Goal: Task Accomplishment & Management: Use online tool/utility

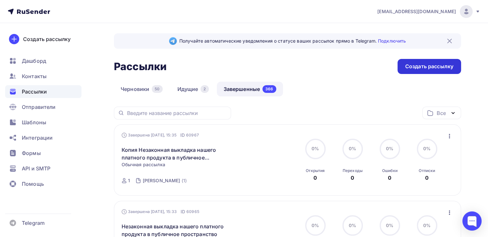
click at [412, 70] on div "Создать рассылку" at bounding box center [429, 66] width 48 height 7
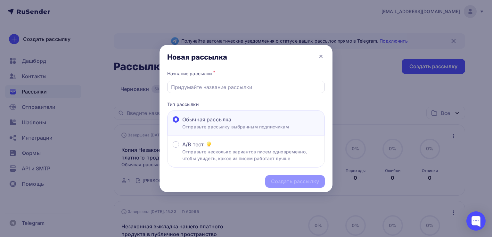
click at [255, 83] on input "text" at bounding box center [246, 87] width 150 height 8
paste input "Есть кое-что важное про октябрь, чем хочется поделиться"
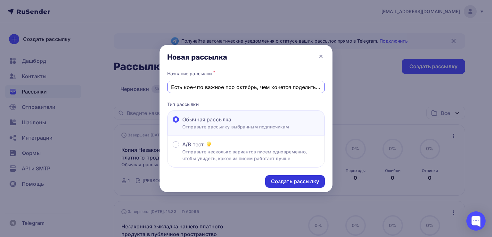
type input "Есть кое-что важное про октябрь, чем хочется поделиться"
click at [274, 179] on div "Создать рассылку" at bounding box center [295, 181] width 48 height 7
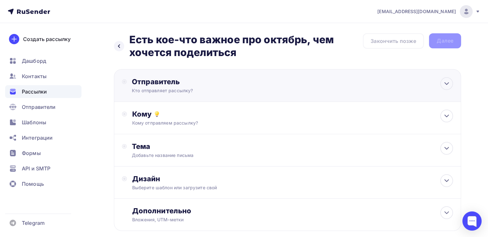
click at [259, 92] on div "Отправитель Кто отправляет рассылку? Email * [EMAIL_ADDRESS][DOMAIN_NAME] [EMAI…" at bounding box center [201, 85] width 139 height 17
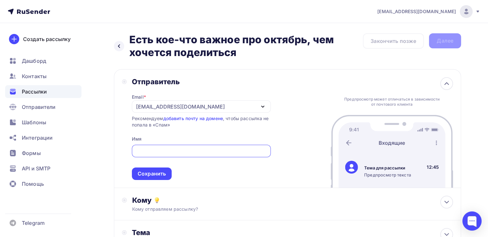
click at [151, 104] on div "[EMAIL_ADDRESS][DOMAIN_NAME]" at bounding box center [180, 107] width 89 height 8
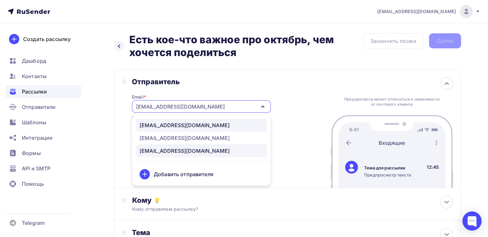
click at [152, 127] on div "[EMAIL_ADDRESS][DOMAIN_NAME]" at bounding box center [184, 126] width 90 height 8
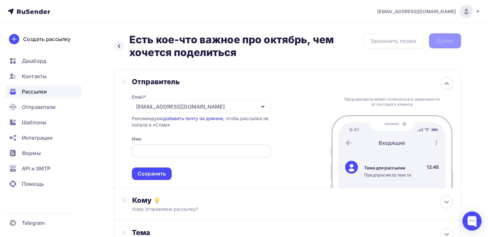
click at [145, 147] on input "text" at bounding box center [200, 151] width 131 height 8
type input "[PERSON_NAME]"
click at [148, 174] on div "Сохранить" at bounding box center [152, 173] width 28 height 7
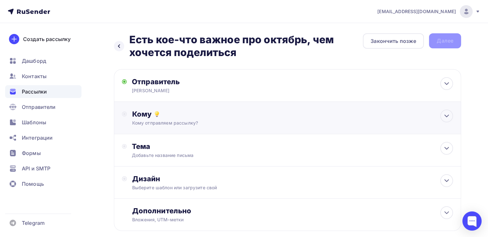
click at [164, 109] on div "Кому Кому отправляем рассылку? Списки получателей Выберите список Все списки id…" at bounding box center [287, 118] width 347 height 32
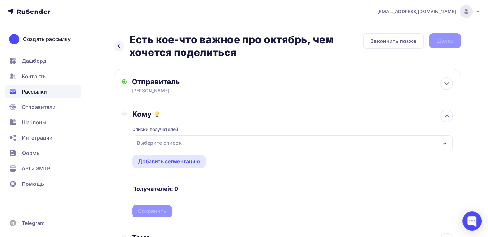
click at [157, 144] on div "Выберите список" at bounding box center [159, 143] width 50 height 12
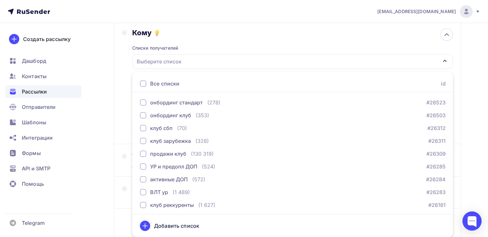
scroll to position [603, 0]
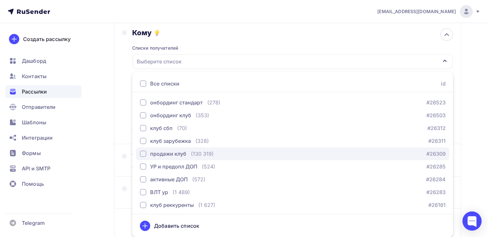
click at [145, 151] on div "button" at bounding box center [143, 154] width 6 height 6
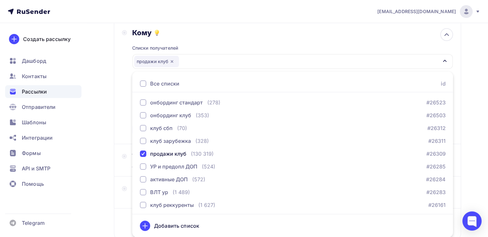
click at [92, 107] on div "Назад Есть кое-что важное про октябрь, чем хочется поделиться Есть кое-что важн…" at bounding box center [244, 112] width 488 height 341
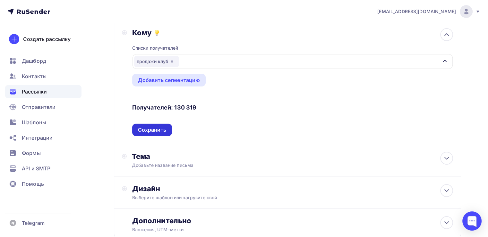
click at [156, 130] on div "Сохранить" at bounding box center [152, 129] width 28 height 7
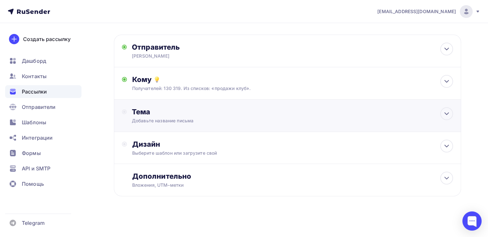
click at [165, 105] on div "Тема Добавьте название письма Тема * Рекомендуем использовать не более 150 симв…" at bounding box center [287, 116] width 347 height 32
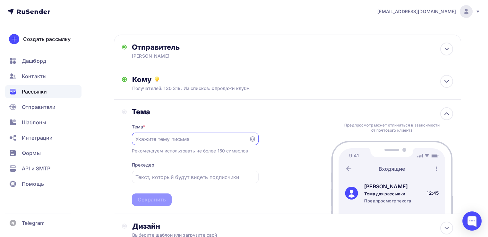
scroll to position [0, 0]
paste input "Есть кое-что важное про октябрь, чем хочется поделиться"
type input "Есть кое-что важное про октябрь, чем хочется поделиться"
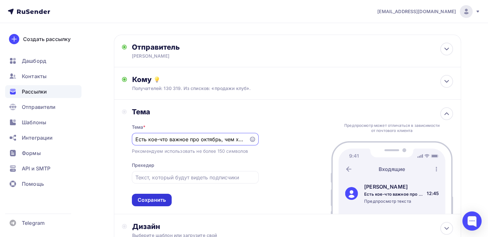
click at [153, 202] on div "Сохранить" at bounding box center [152, 200] width 28 height 7
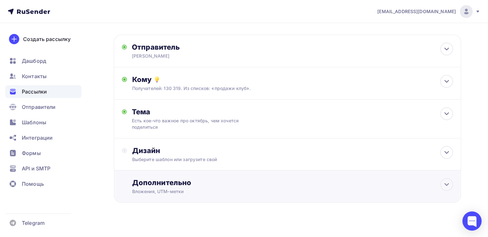
click at [166, 176] on div "Дополнительно Вложения, UTM–метки Вложения Добавить файл Максимальный суммарный…" at bounding box center [287, 187] width 347 height 32
click at [164, 160] on div "Выберите шаблон или загрузите свой" at bounding box center [276, 159] width 289 height 6
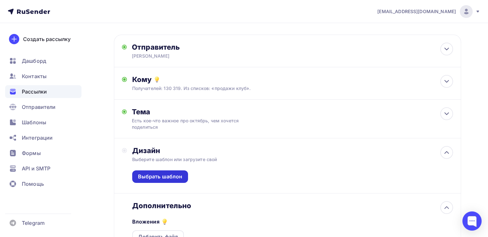
click at [163, 176] on div "Выбрать шаблон" at bounding box center [160, 176] width 45 height 7
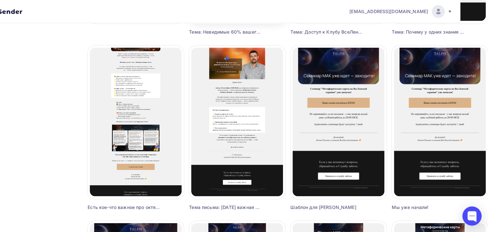
scroll to position [215, 28]
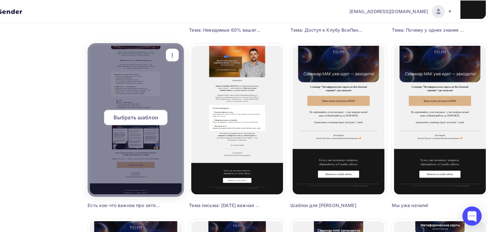
click at [161, 112] on div "Выбрать шаблон" at bounding box center [135, 117] width 63 height 15
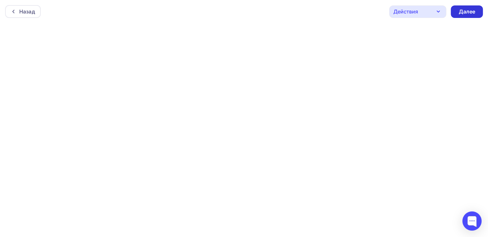
click at [464, 9] on div "Далее" at bounding box center [466, 11] width 17 height 7
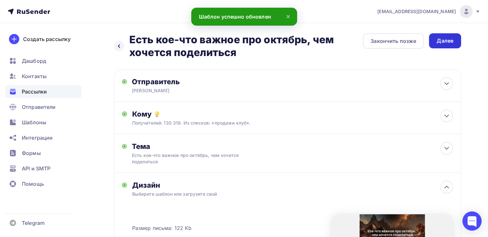
click at [444, 47] on div "Далее" at bounding box center [445, 40] width 32 height 15
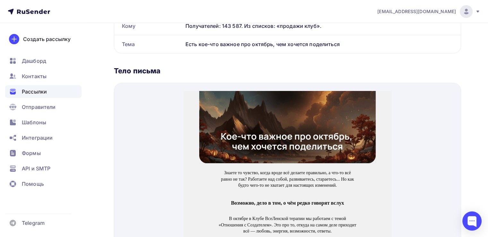
scroll to position [207, 0]
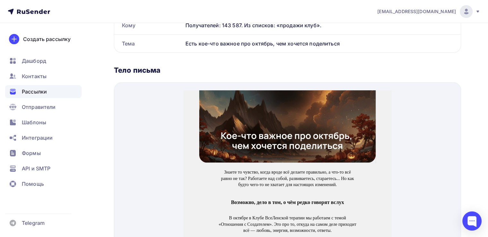
click at [319, 108] on img at bounding box center [287, 119] width 176 height 72
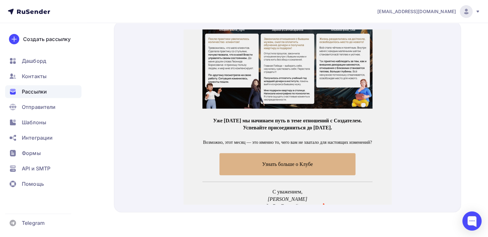
scroll to position [362, 0]
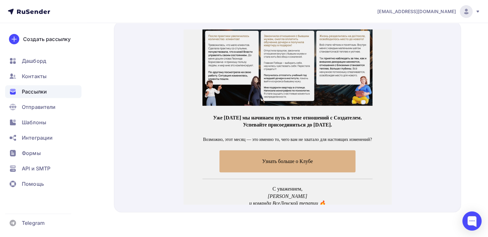
click at [272, 145] on span "Узнать больше о Клубе" at bounding box center [287, 154] width 136 height 22
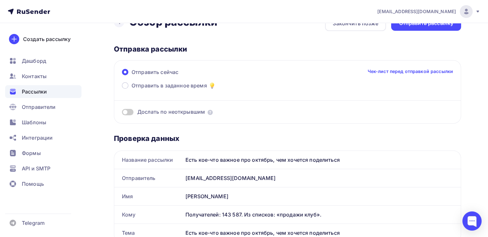
scroll to position [0, 0]
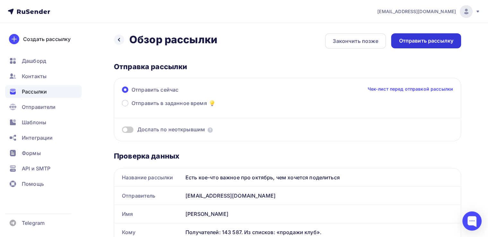
click at [411, 36] on div "Отправить рассылку" at bounding box center [426, 40] width 70 height 15
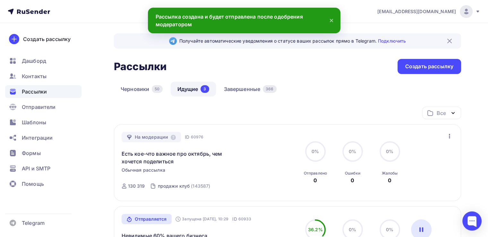
click at [449, 133] on icon "button" at bounding box center [449, 136] width 8 height 8
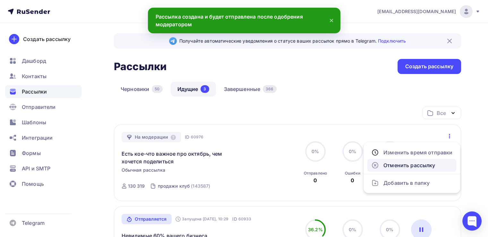
click at [396, 167] on div "Отменить рассылку" at bounding box center [411, 166] width 81 height 8
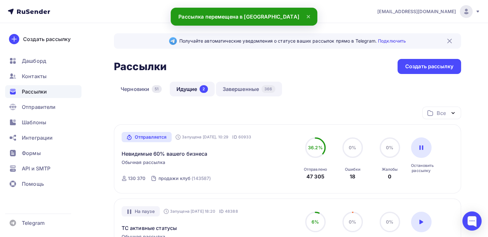
click at [255, 94] on link "Завершенные 366" at bounding box center [249, 89] width 66 height 15
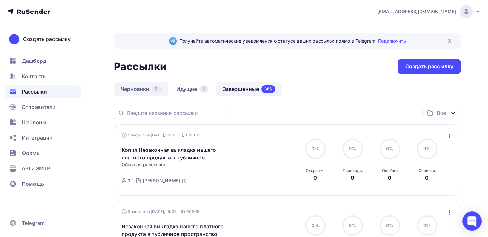
click at [140, 87] on link "Черновики 51" at bounding box center [141, 89] width 55 height 15
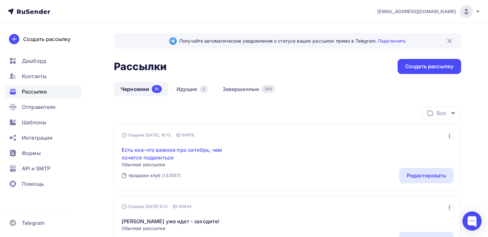
click at [214, 148] on link "Есть кое-что важное про октябрь, чем хочется поделиться" at bounding box center [177, 153] width 110 height 15
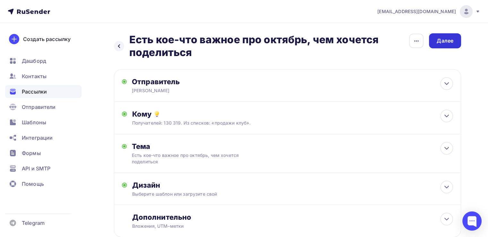
click at [456, 43] on div "Далее" at bounding box center [445, 40] width 32 height 15
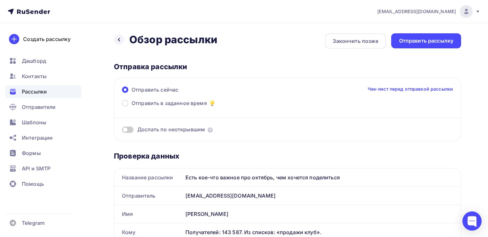
click at [133, 111] on div "Дослать по неоткрывшим" at bounding box center [287, 121] width 331 height 23
click at [129, 105] on label "Отправить в заданное время" at bounding box center [169, 103] width 94 height 9
click at [131, 107] on input "Отправить в заданное время" at bounding box center [131, 107] width 0 height 0
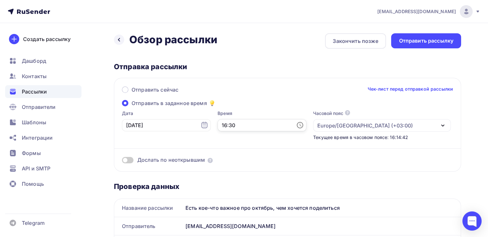
click at [236, 128] on input "16:30" at bounding box center [261, 125] width 89 height 12
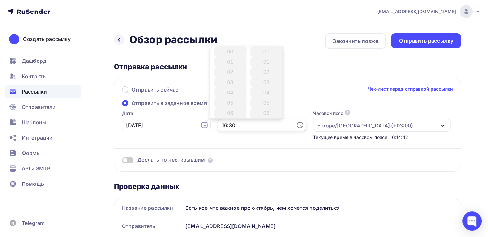
scroll to position [308, 0]
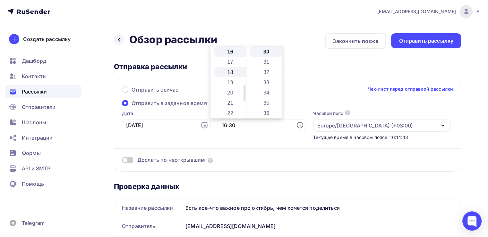
click at [226, 72] on li "18" at bounding box center [230, 72] width 33 height 10
click at [263, 49] on li "00" at bounding box center [266, 51] width 33 height 10
type input "18:00"
click at [280, 146] on div "Дослать по неоткрывшим" at bounding box center [287, 152] width 331 height 23
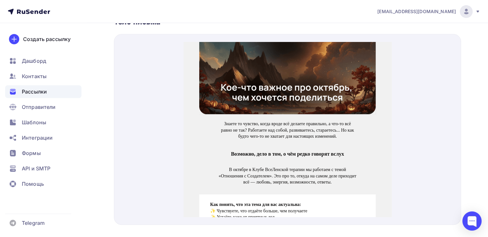
scroll to position [287, 0]
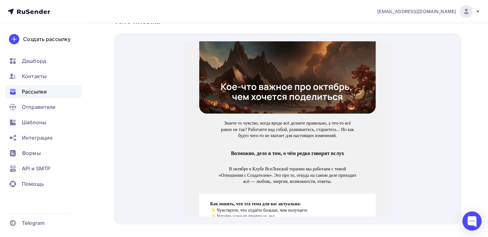
click at [268, 87] on img at bounding box center [287, 70] width 176 height 72
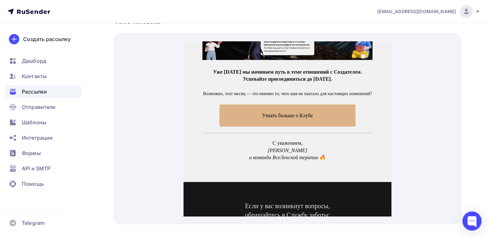
scroll to position [420, 0]
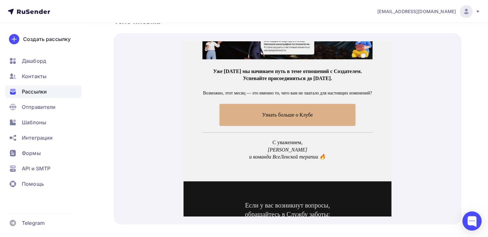
click at [260, 106] on span "Узнать больше о Клубе" at bounding box center [287, 107] width 136 height 22
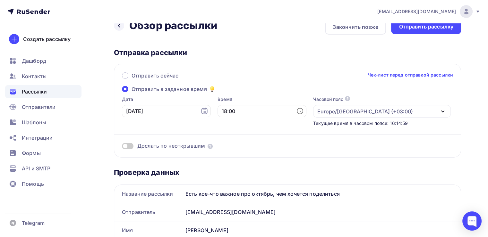
scroll to position [0, 0]
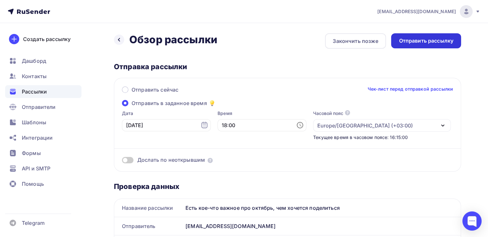
click at [432, 39] on div "Отправить рассылку" at bounding box center [426, 40] width 55 height 7
